Goal: Navigation & Orientation: Go to known website

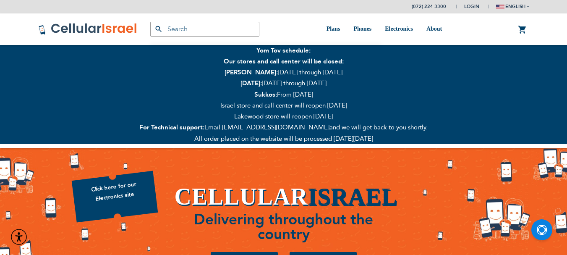
scroll to position [5, 0]
